Goal: Transaction & Acquisition: Purchase product/service

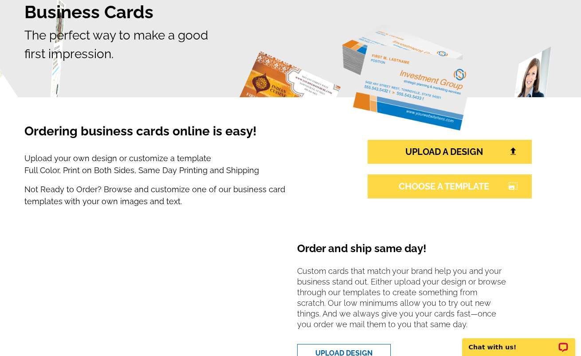
scroll to position [85, 0]
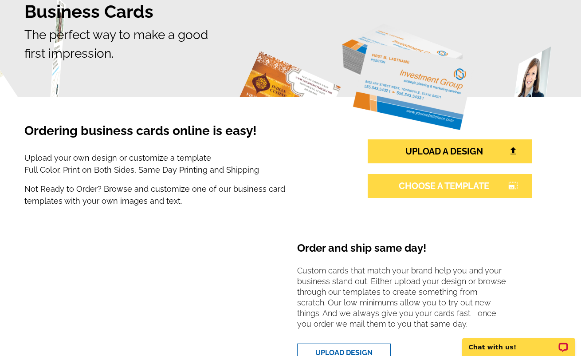
click at [432, 189] on link "CHOOSE A TEMPLATE photo_size_select_large" at bounding box center [450, 186] width 164 height 24
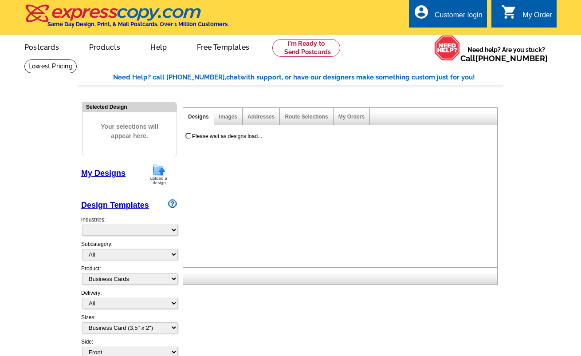
select select "3"
select select "5"
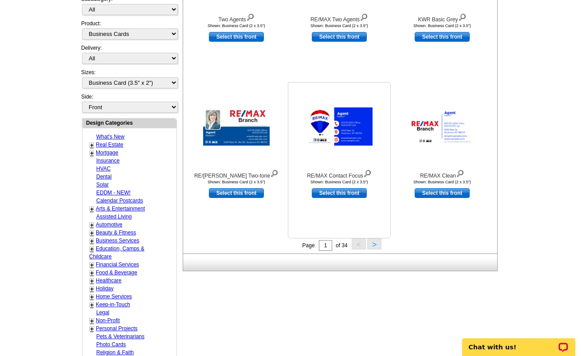
scroll to position [301, 0]
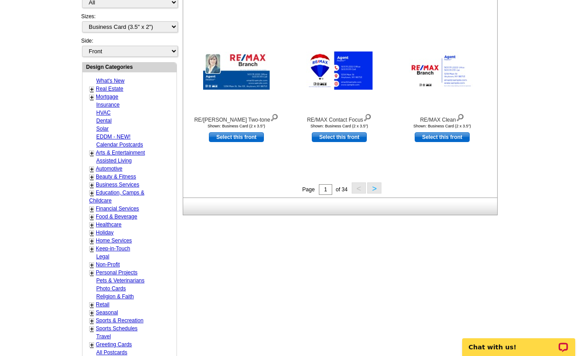
click at [91, 86] on link "+" at bounding box center [92, 89] width 4 height 7
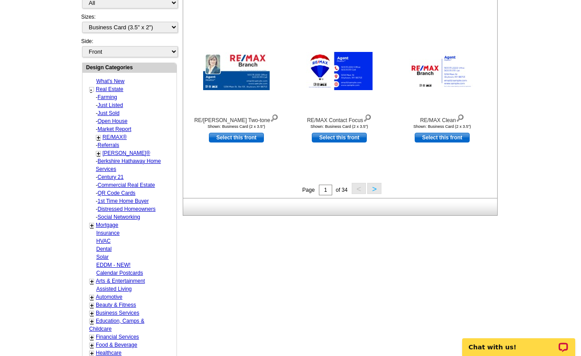
click at [96, 135] on div "+" at bounding box center [98, 137] width 5 height 5
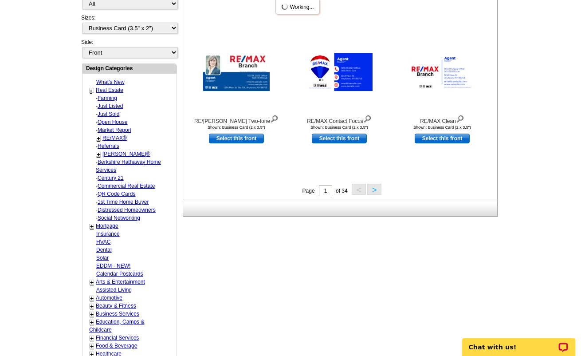
scroll to position [299, 0]
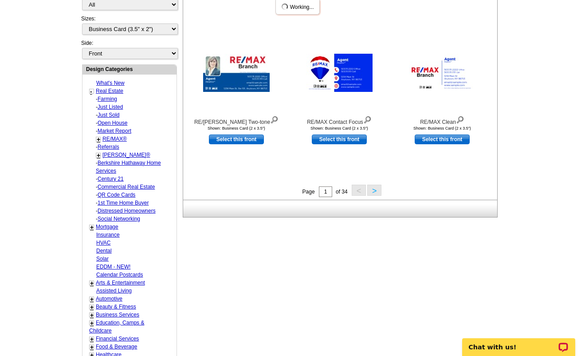
click at [114, 136] on link "RE/MAX®" at bounding box center [114, 139] width 24 height 6
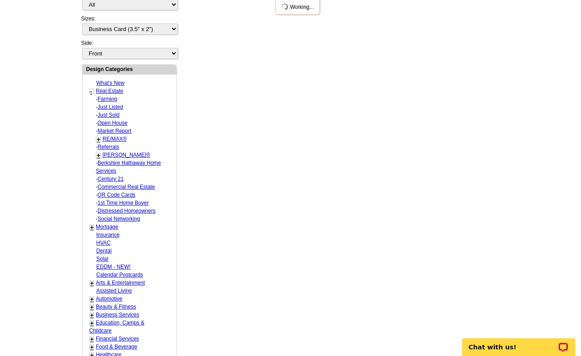
select select "785"
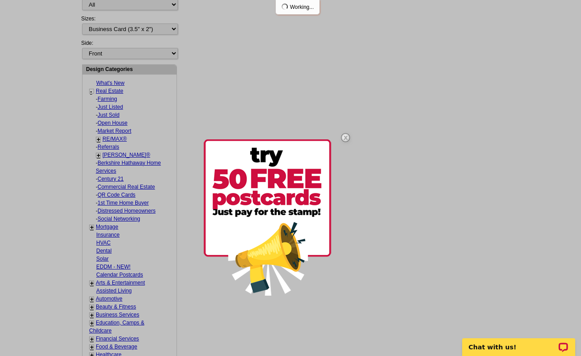
select select "807"
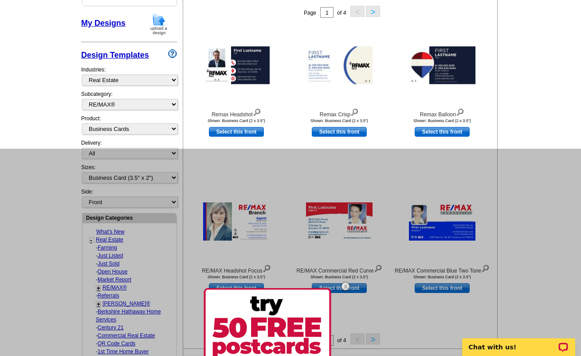
scroll to position [151, 0]
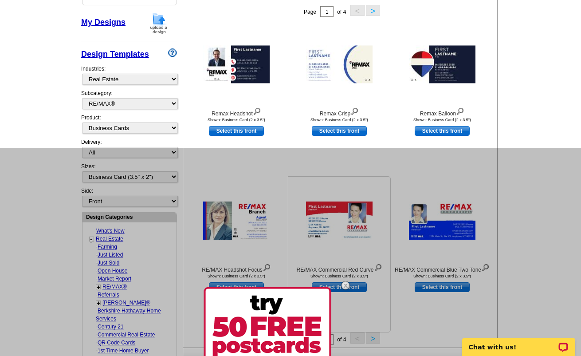
click at [347, 284] on img at bounding box center [346, 285] width 26 height 26
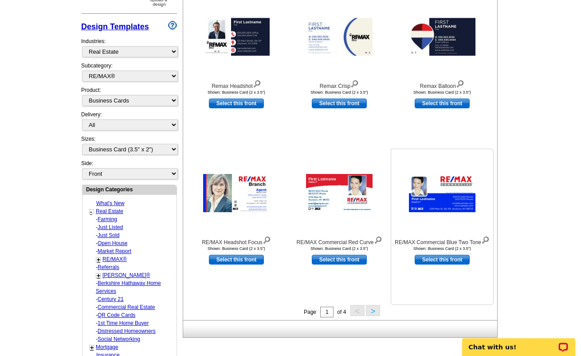
scroll to position [184, 0]
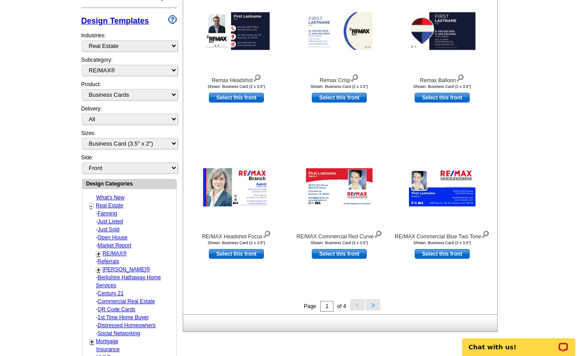
click at [375, 304] on button ">" at bounding box center [373, 304] width 14 height 11
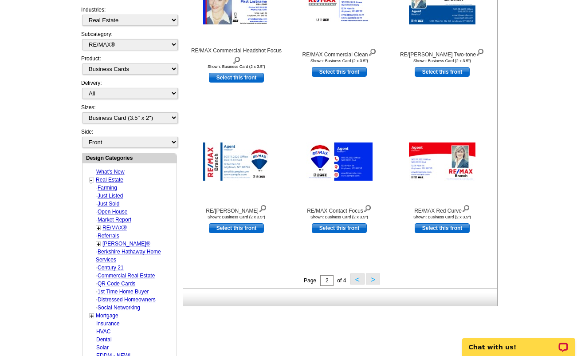
scroll to position [215, 0]
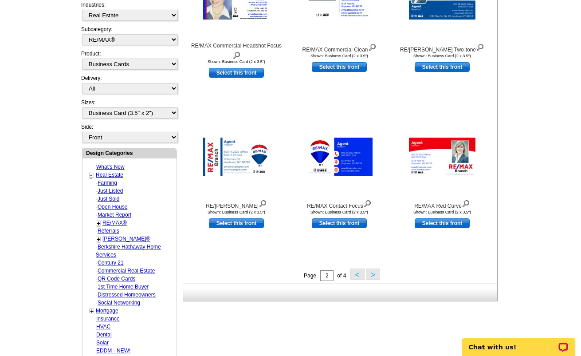
click at [370, 271] on button ">" at bounding box center [373, 273] width 14 height 11
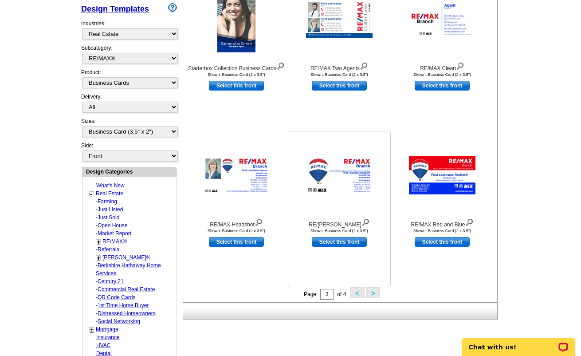
scroll to position [197, 0]
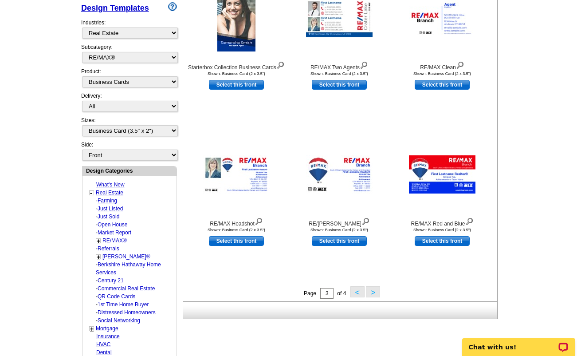
click at [373, 292] on button ">" at bounding box center [373, 291] width 14 height 11
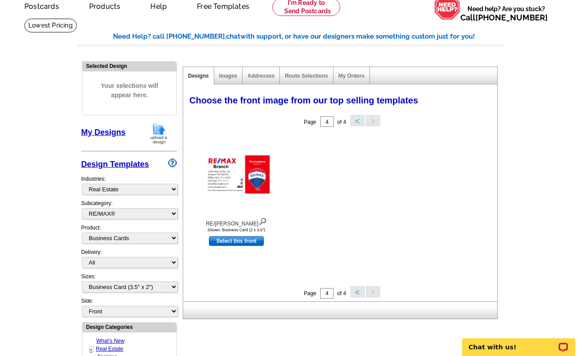
scroll to position [25, 0]
